Goal: Information Seeking & Learning: Learn about a topic

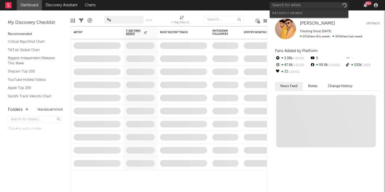
click at [318, 5] on input "text" at bounding box center [309, 5] width 79 height 7
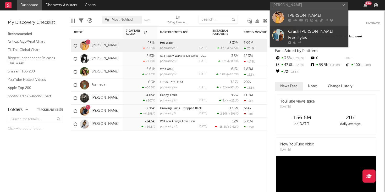
type input "[PERSON_NAME]"
click at [274, 17] on div at bounding box center [278, 18] width 12 height 12
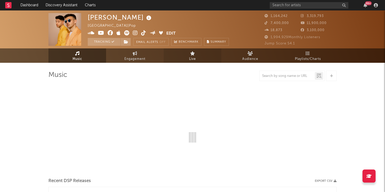
select select "6m"
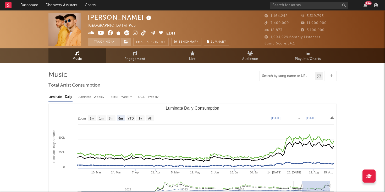
click at [278, 75] on input "text" at bounding box center [286, 76] width 55 height 4
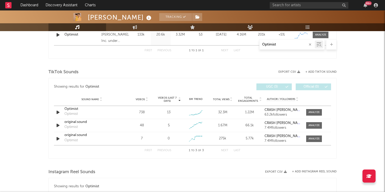
scroll to position [237, 0]
type input "Optimist"
click at [309, 113] on div at bounding box center [313, 113] width 11 height 4
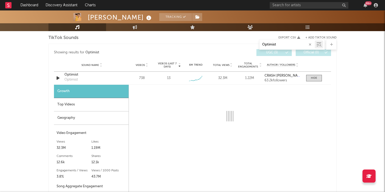
scroll to position [282, 0]
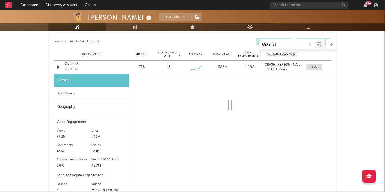
select select "6m"
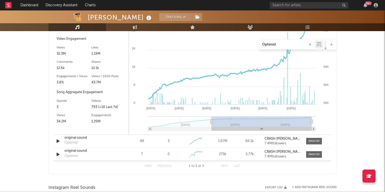
scroll to position [330, 0]
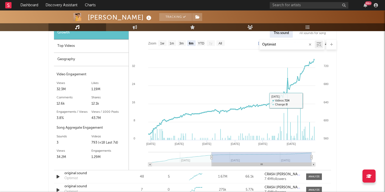
click at [362, 118] on div "Crash [PERSON_NAME] Tracking [GEOGRAPHIC_DATA] | Pop Edit Tracking Email Alerts…" at bounding box center [192, 76] width 385 height 792
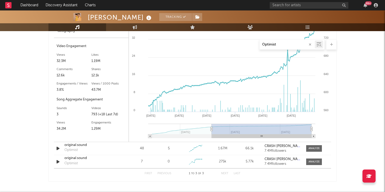
scroll to position [367, 0]
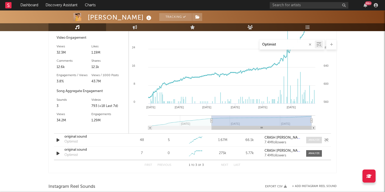
click at [314, 142] on span at bounding box center [314, 140] width 16 height 7
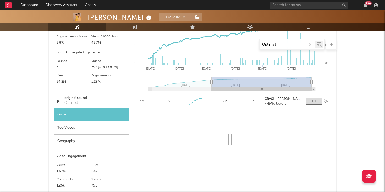
select select "1w"
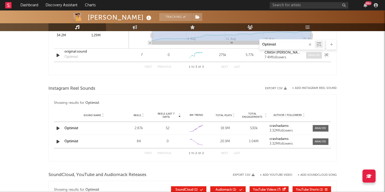
scroll to position [610, 0]
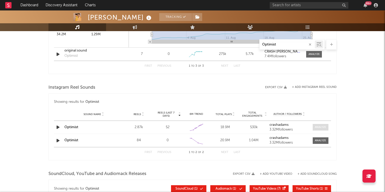
click at [318, 129] on div at bounding box center [320, 127] width 11 height 4
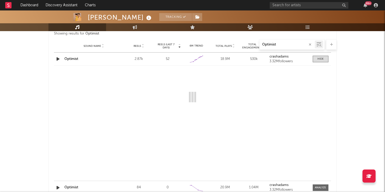
select select "6m"
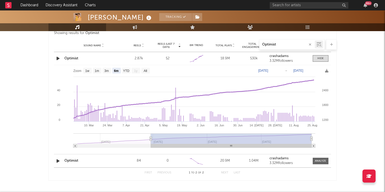
scroll to position [844, 0]
